Goal: Find specific page/section: Find specific page/section

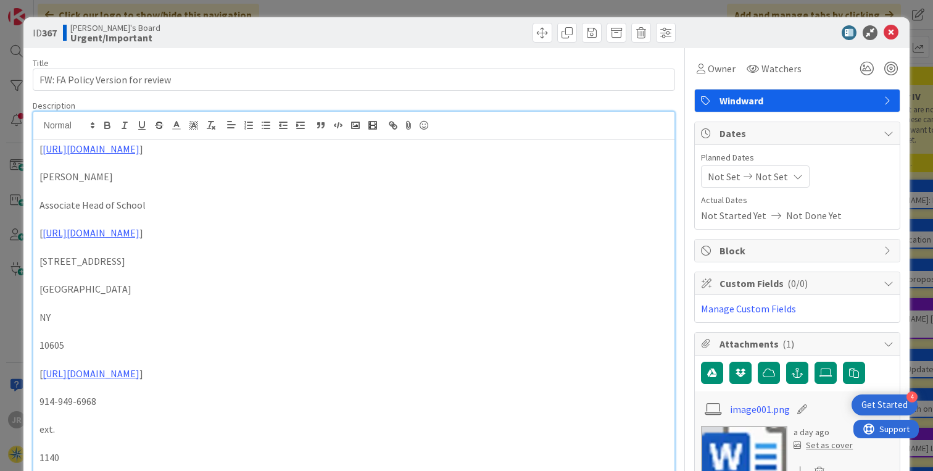
scroll to position [516, 0]
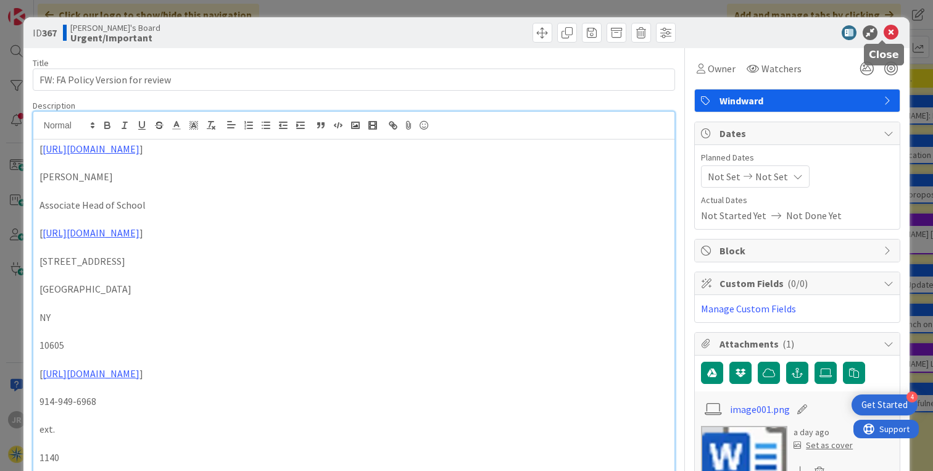
click at [887, 35] on icon at bounding box center [891, 32] width 15 height 15
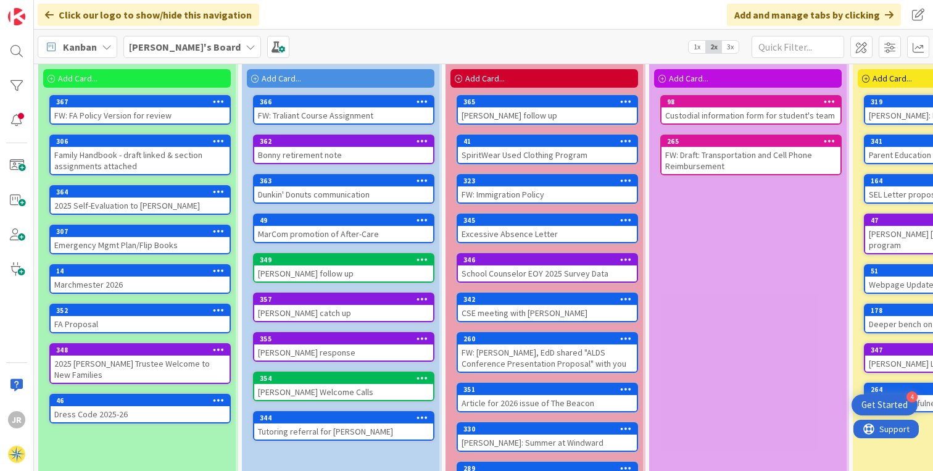
click at [218, 99] on icon at bounding box center [219, 101] width 12 height 9
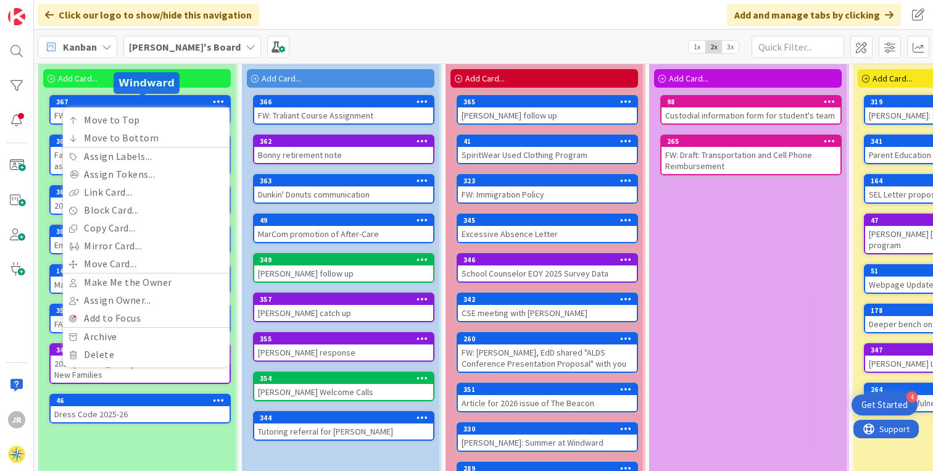
click at [139, 101] on div "367" at bounding box center [142, 101] width 173 height 9
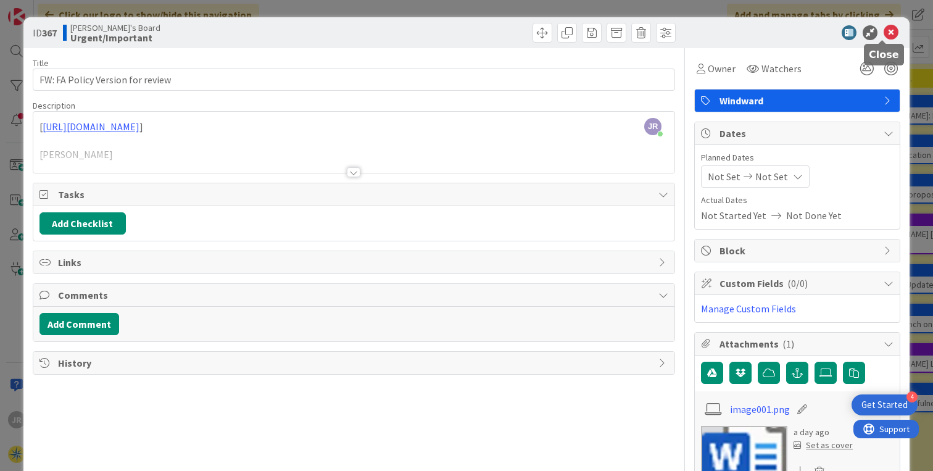
click at [884, 30] on icon at bounding box center [891, 32] width 15 height 15
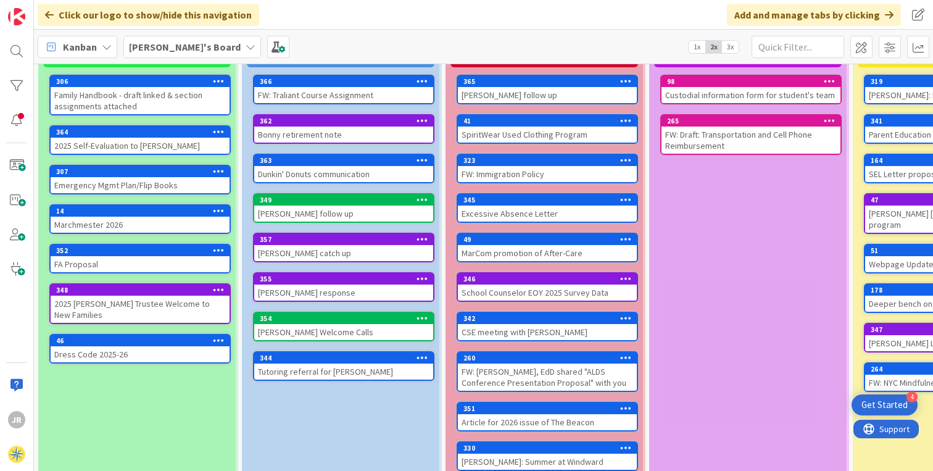
scroll to position [114, 0]
